Goal: Information Seeking & Learning: Understand process/instructions

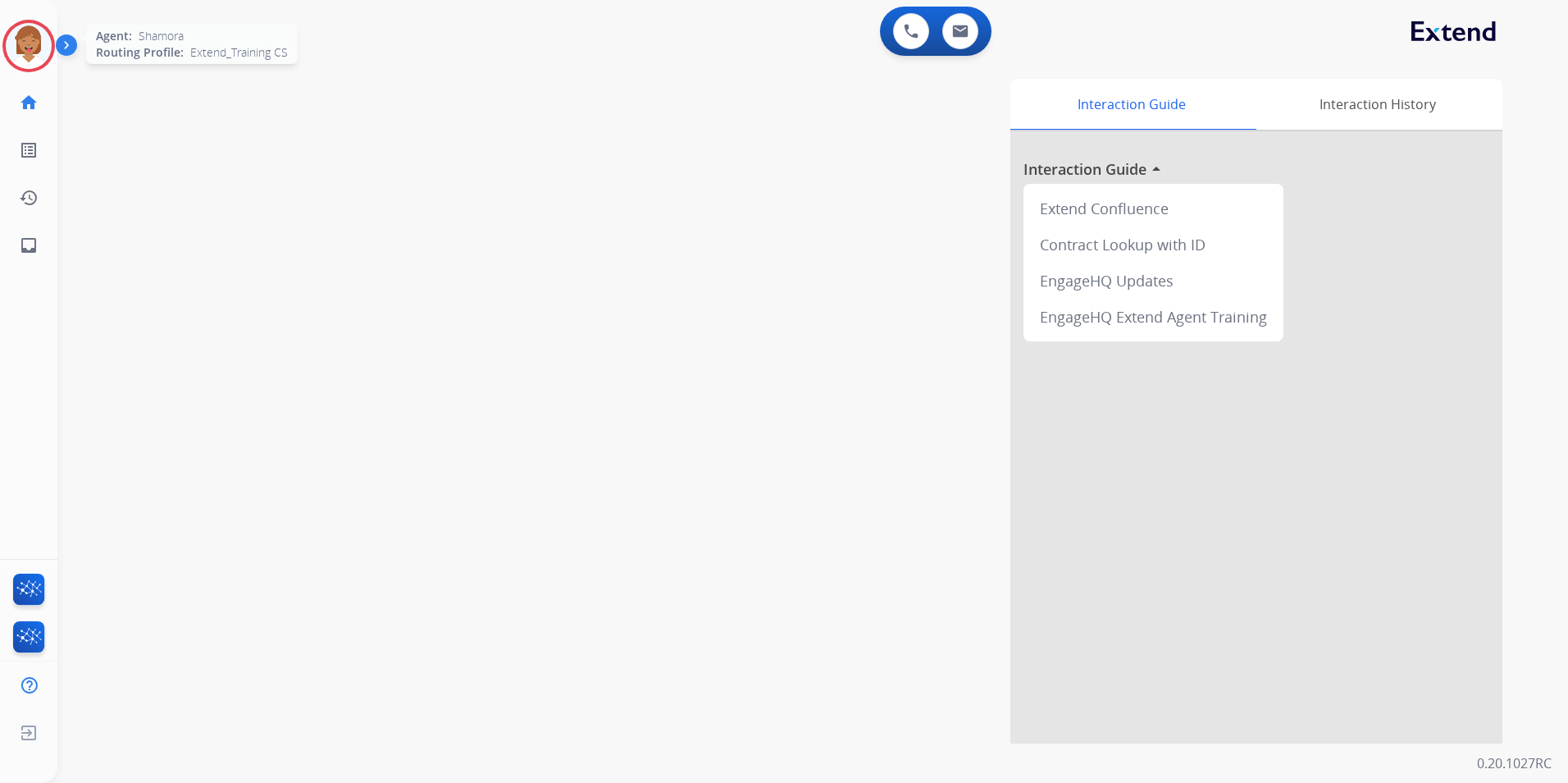
click at [32, 38] on img at bounding box center [28, 46] width 46 height 46
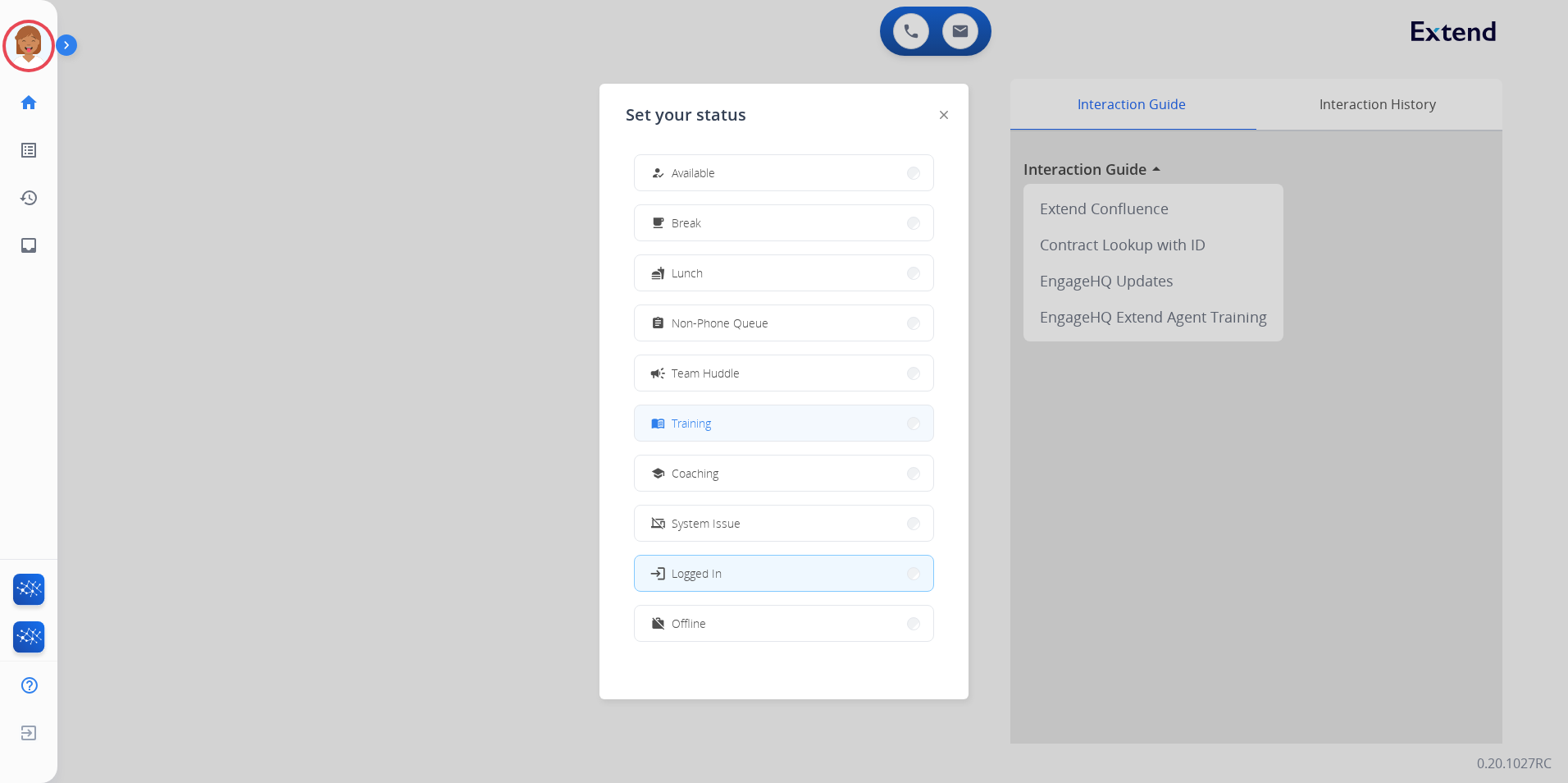
click at [801, 422] on button "menu_book Training" at bounding box center [784, 422] width 299 height 35
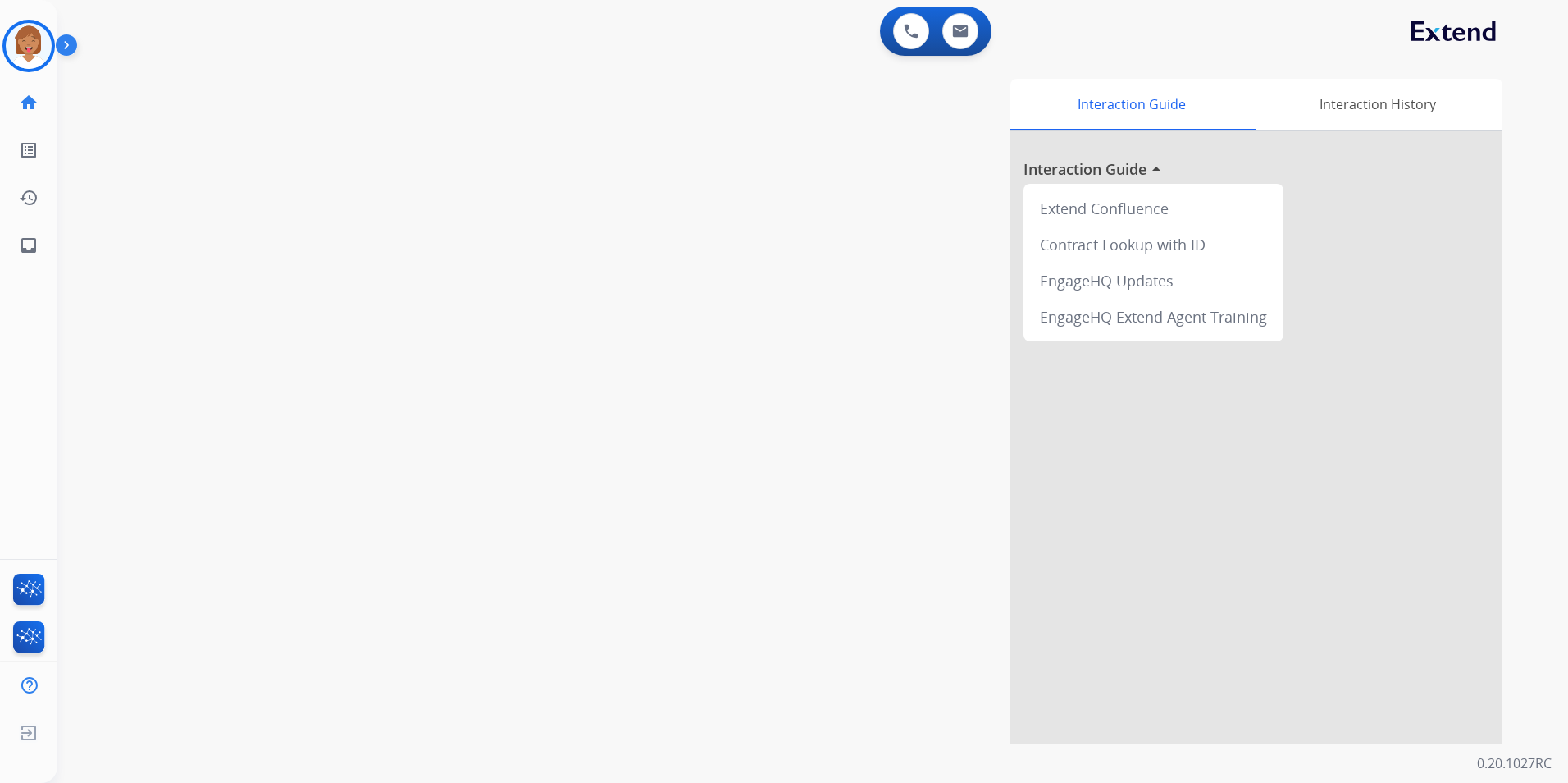
click at [717, 159] on div "Interaction Guide Interaction History Interaction Guide arrow_drop_up Extend Co…" at bounding box center [1021, 411] width 960 height 665
